Goal: Task Accomplishment & Management: Manage account settings

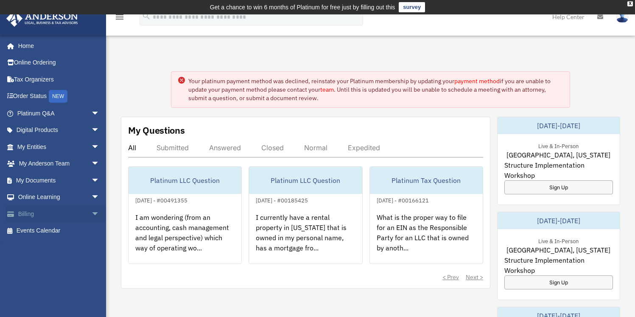
click at [42, 215] on link "Billing arrow_drop_down" at bounding box center [59, 213] width 106 height 17
click at [81, 212] on link "Billing arrow_drop_down" at bounding box center [59, 213] width 106 height 17
click at [35, 210] on link "Billing arrow_drop_down" at bounding box center [59, 213] width 106 height 17
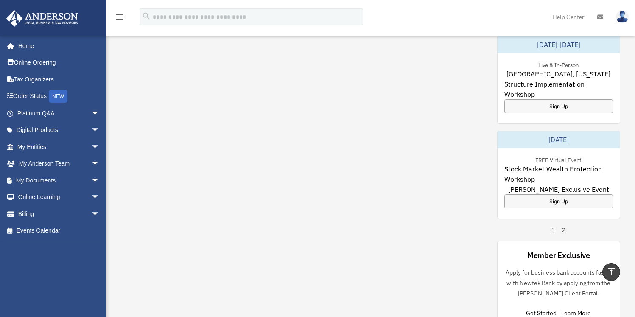
scroll to position [268, 0]
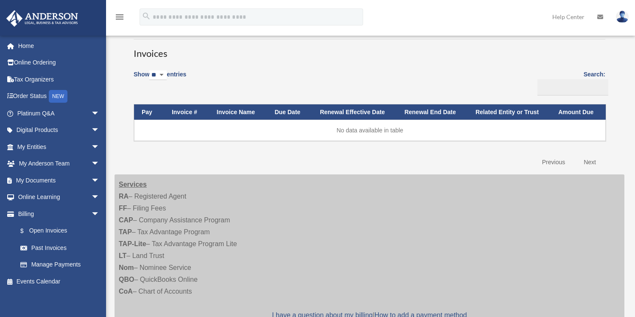
scroll to position [44, 0]
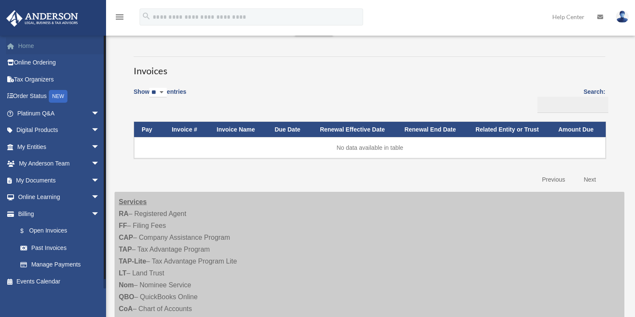
click at [31, 41] on link "Home" at bounding box center [59, 45] width 106 height 17
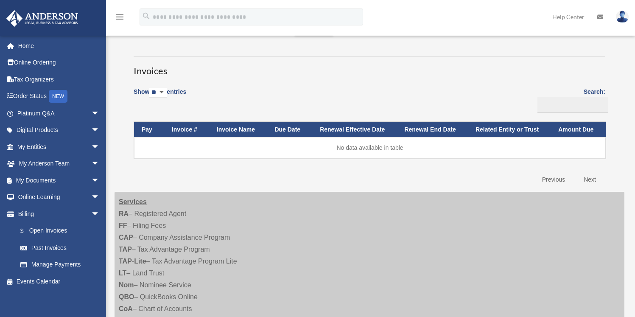
click at [620, 17] on img at bounding box center [622, 17] width 13 height 12
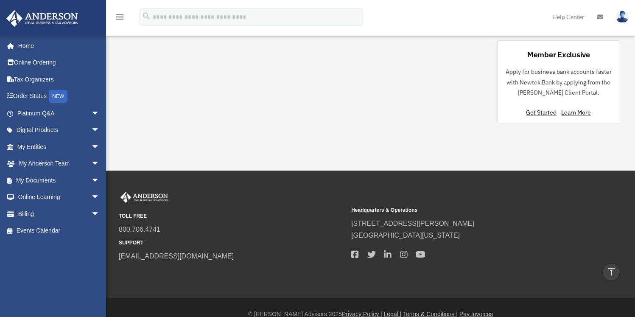
scroll to position [484, 0]
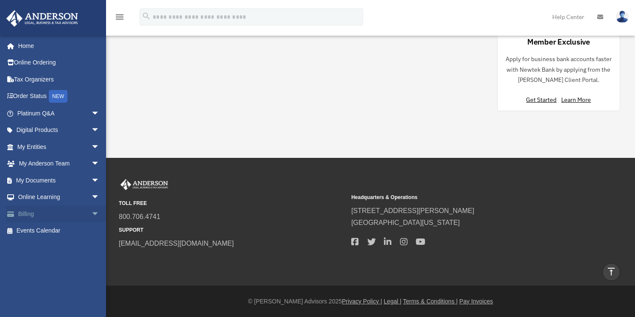
click at [91, 212] on span "arrow_drop_down" at bounding box center [99, 213] width 17 height 17
click at [72, 262] on link "Manage Payments" at bounding box center [62, 264] width 100 height 17
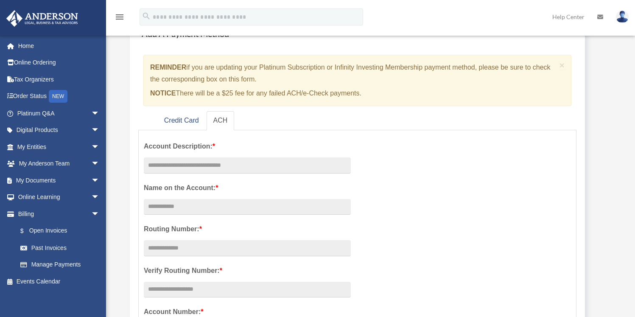
scroll to position [78, 0]
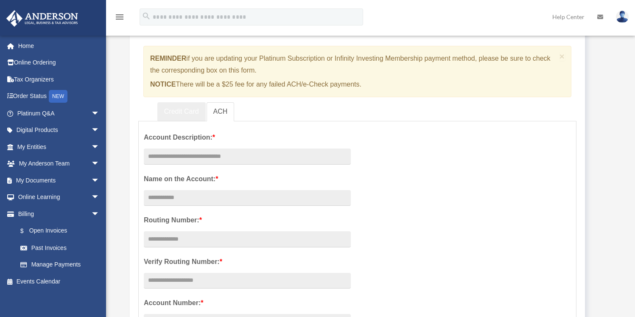
click at [184, 112] on link "Credit Card" at bounding box center [181, 111] width 48 height 19
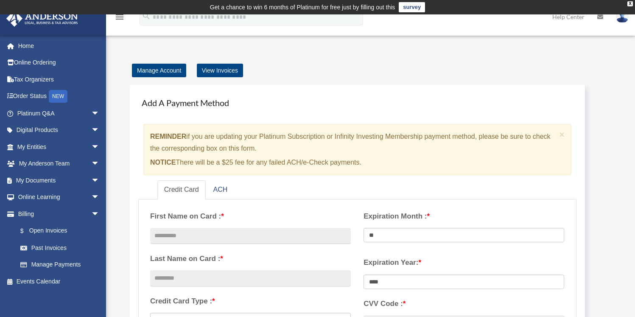
scroll to position [2, 0]
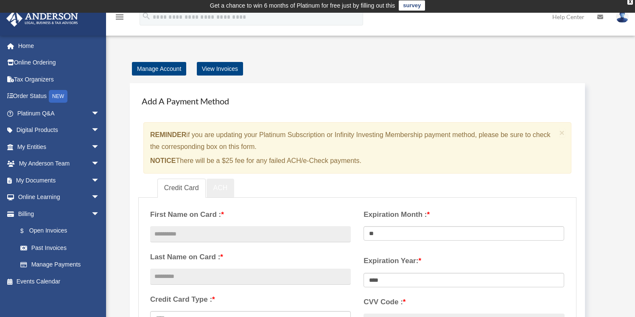
click at [219, 188] on link "ACH" at bounding box center [220, 187] width 28 height 19
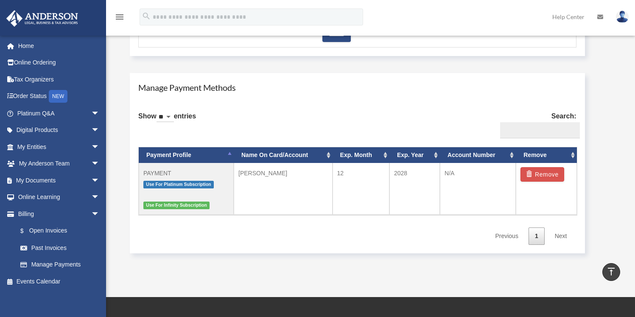
scroll to position [476, 0]
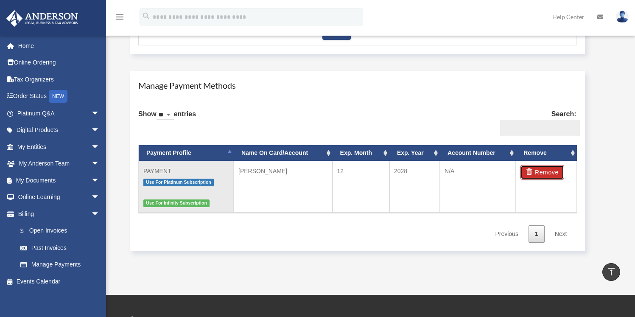
click at [545, 173] on button "Remove" at bounding box center [542, 172] width 44 height 14
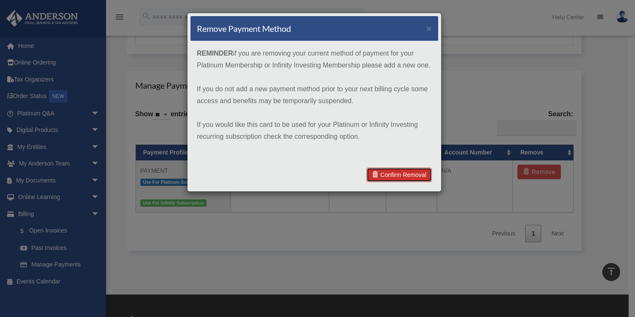
click at [411, 173] on link "Confirm Removal" at bounding box center [398, 174] width 65 height 14
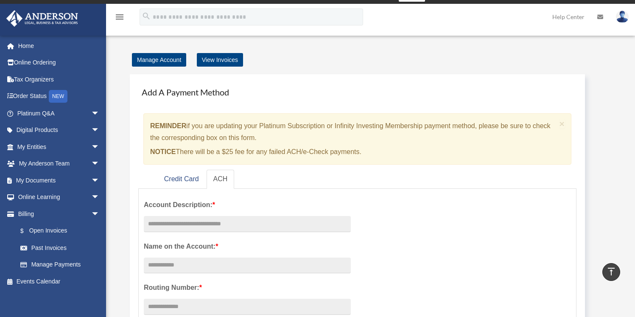
scroll to position [0, 0]
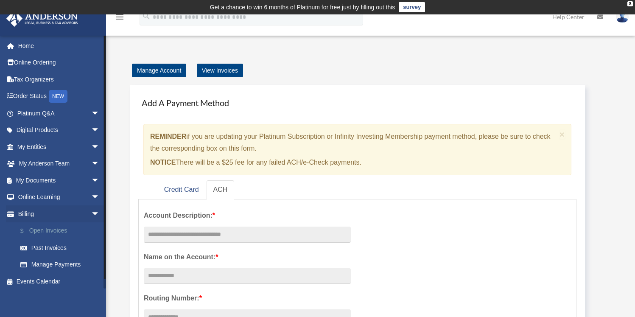
click at [52, 234] on link "$ Open Invoices" at bounding box center [62, 230] width 100 height 17
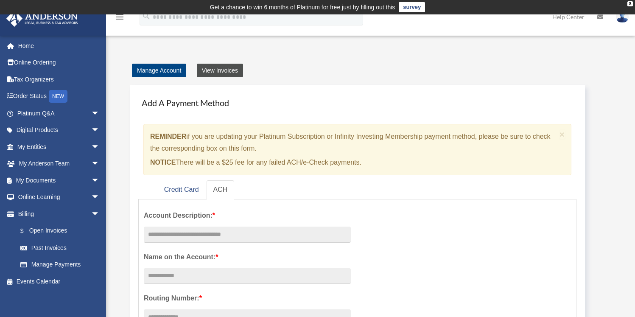
click at [227, 75] on link "View Invoices" at bounding box center [220, 71] width 46 height 14
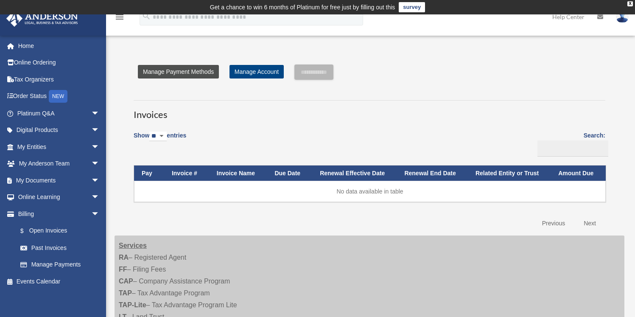
click at [196, 73] on link "Manage Payment Methods" at bounding box center [178, 72] width 81 height 14
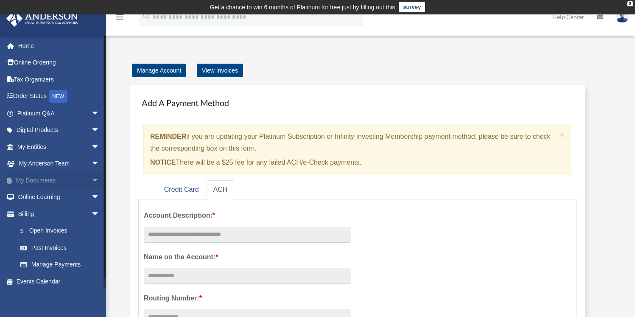
click at [59, 178] on link "My Documents arrow_drop_down" at bounding box center [59, 180] width 106 height 17
click at [59, 145] on link "My Entities arrow_drop_down" at bounding box center [59, 146] width 106 height 17
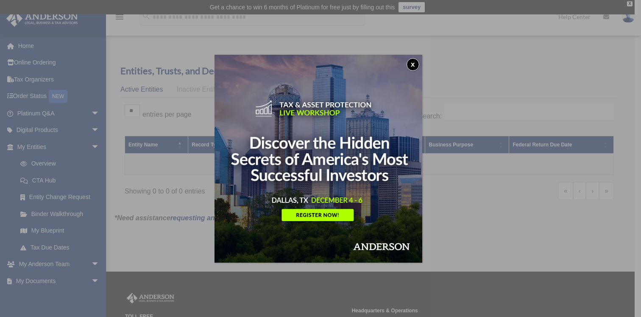
click at [413, 65] on button "x" at bounding box center [413, 64] width 13 height 13
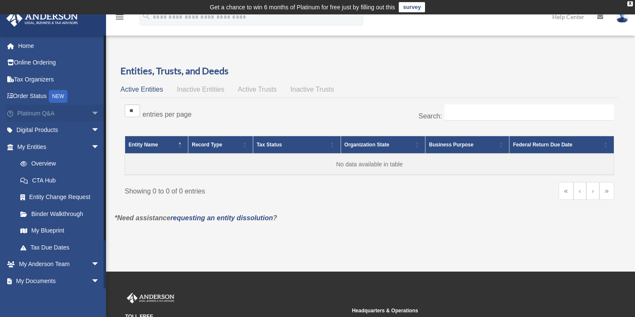
scroll to position [53, 0]
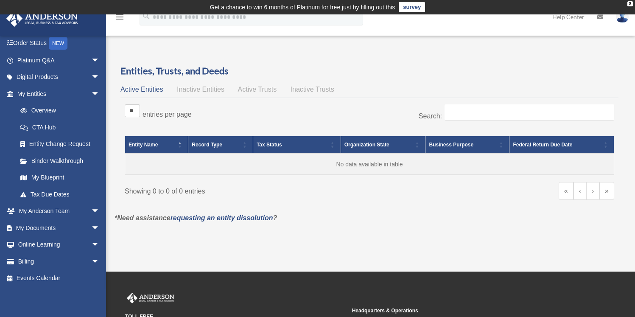
click at [623, 13] on td "Get a chance to win 6 months of Platinum for free just by filling out this surv…" at bounding box center [317, 7] width 635 height 14
click at [623, 16] on img at bounding box center [622, 17] width 13 height 12
click at [629, 6] on div "X" at bounding box center [630, 3] width 6 height 5
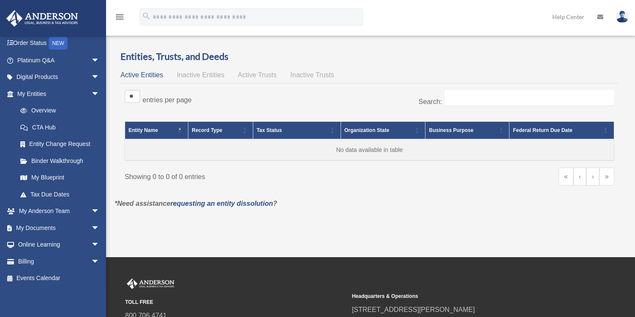
click at [622, 20] on img at bounding box center [622, 17] width 13 height 12
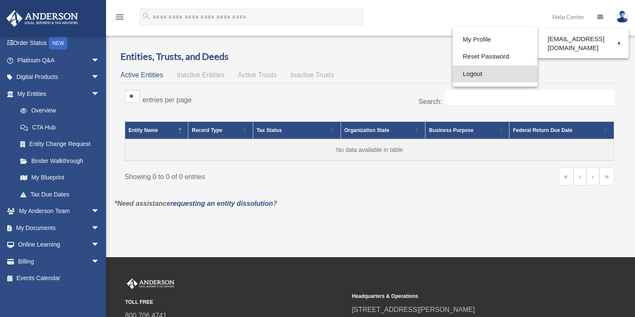
click at [499, 73] on link "Logout" at bounding box center [494, 73] width 85 height 17
